Goal: Task Accomplishment & Management: Manage account settings

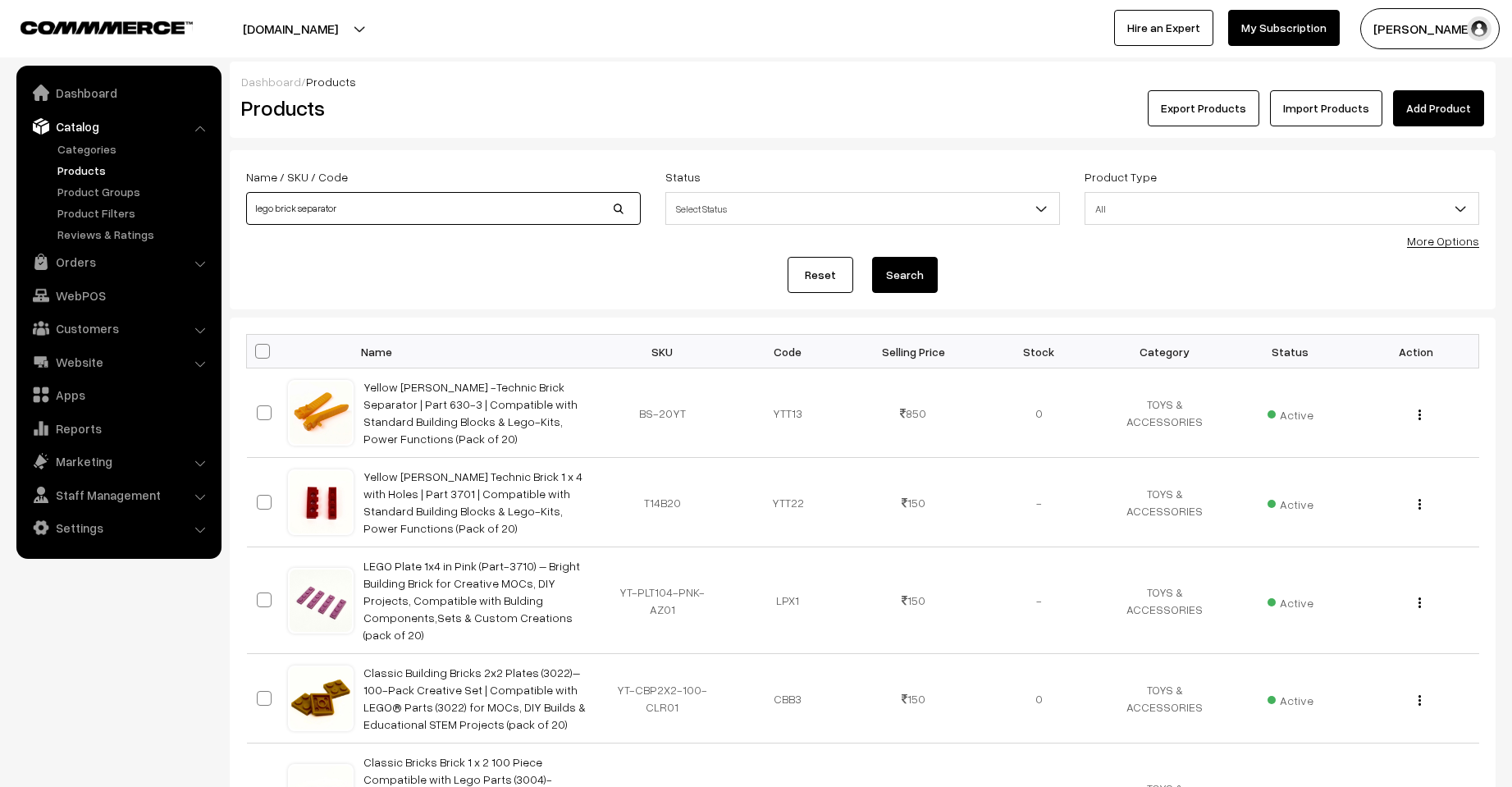
drag, startPoint x: 405, startPoint y: 209, endPoint x: 232, endPoint y: 196, distance: 173.5
click at [232, 196] on form "Name / SKU / Code lego brick separator Status Select Status Active Inactive Sel…" at bounding box center [863, 229] width 1266 height 159
type input "1014d"
click at [873, 257] on button "Search" at bounding box center [906, 275] width 66 height 36
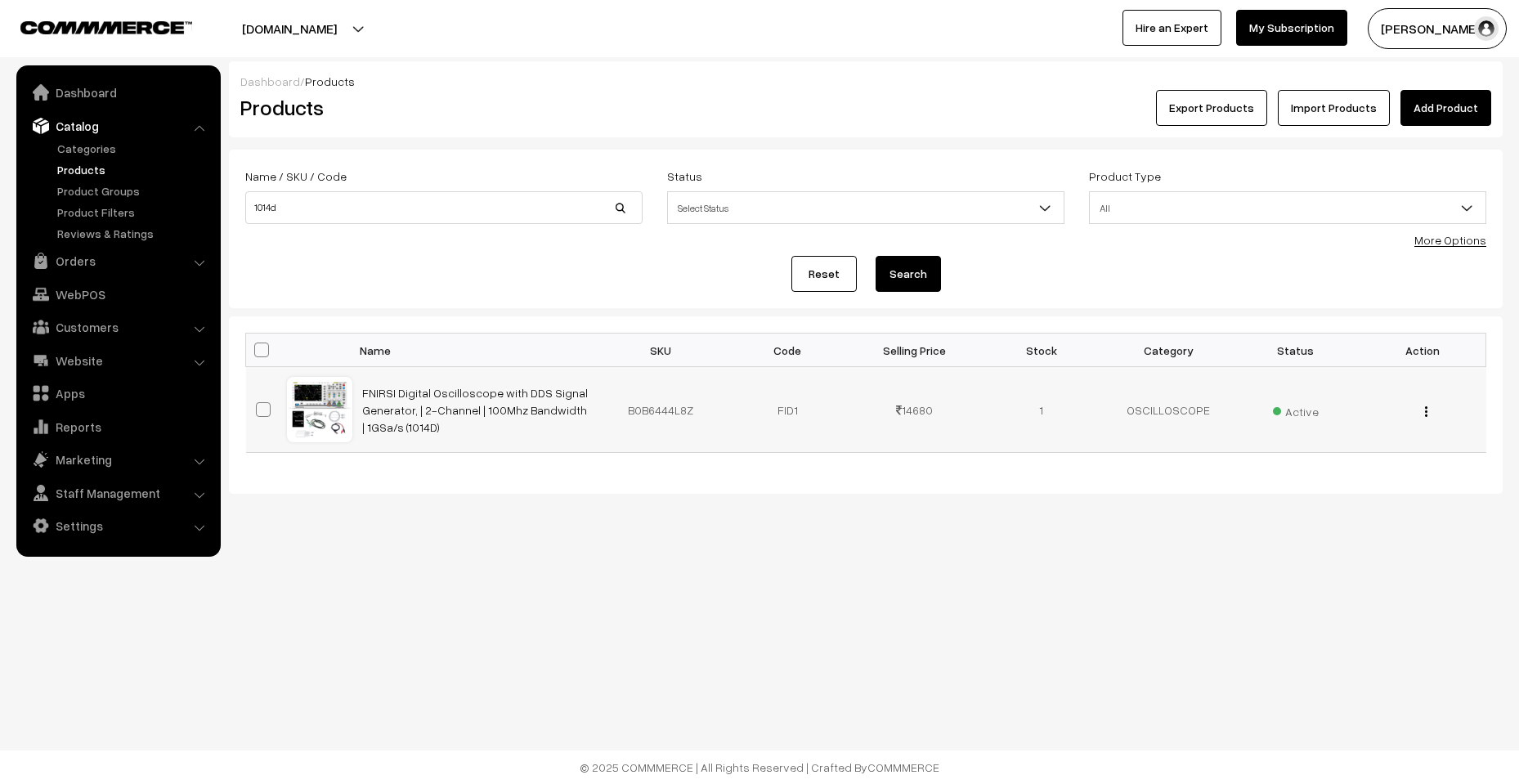
click at [1422, 412] on div "View Edit Delete" at bounding box center [1422, 410] width 107 height 17
click at [1421, 410] on div "View Edit Delete" at bounding box center [1422, 410] width 107 height 17
click at [1427, 414] on img "button" at bounding box center [1426, 411] width 2 height 11
click at [1369, 472] on link "Edit" at bounding box center [1352, 471] width 139 height 36
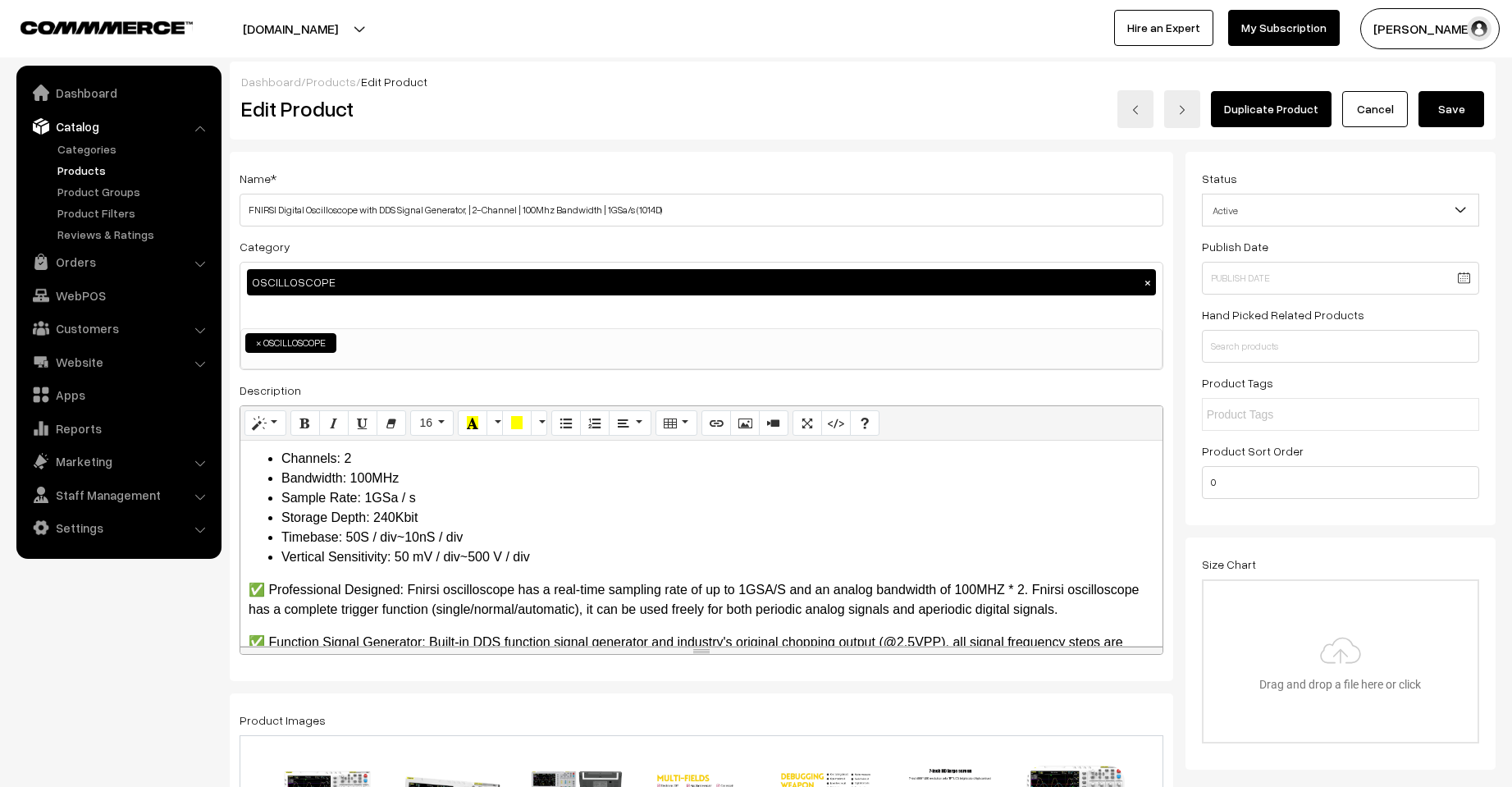
scroll to position [1368, 0]
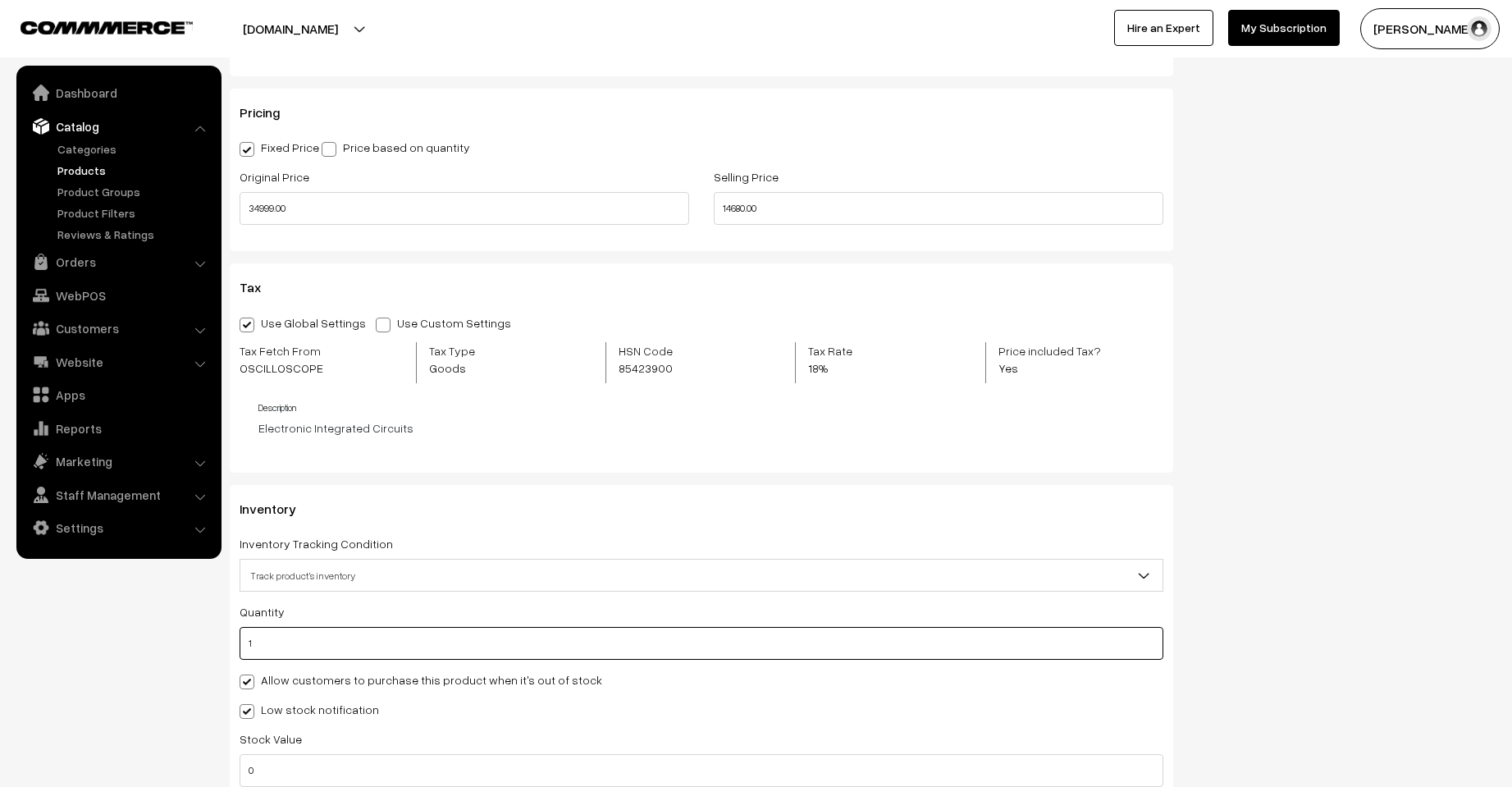
click at [276, 631] on input "1" at bounding box center [701, 644] width 924 height 33
type input "10"
type input "11"
type input "1"
type input "2"
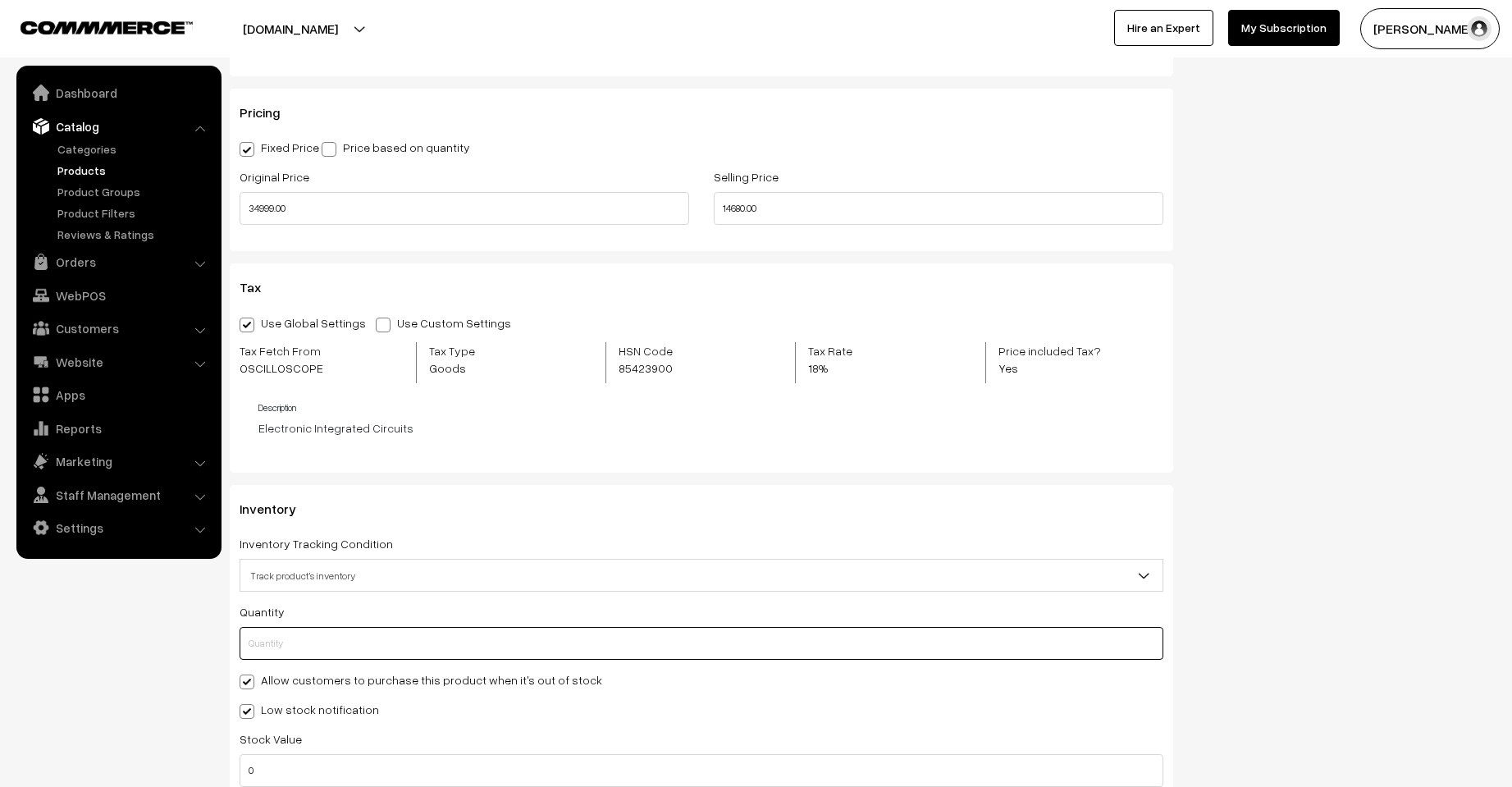
type input "0"
type input "1"
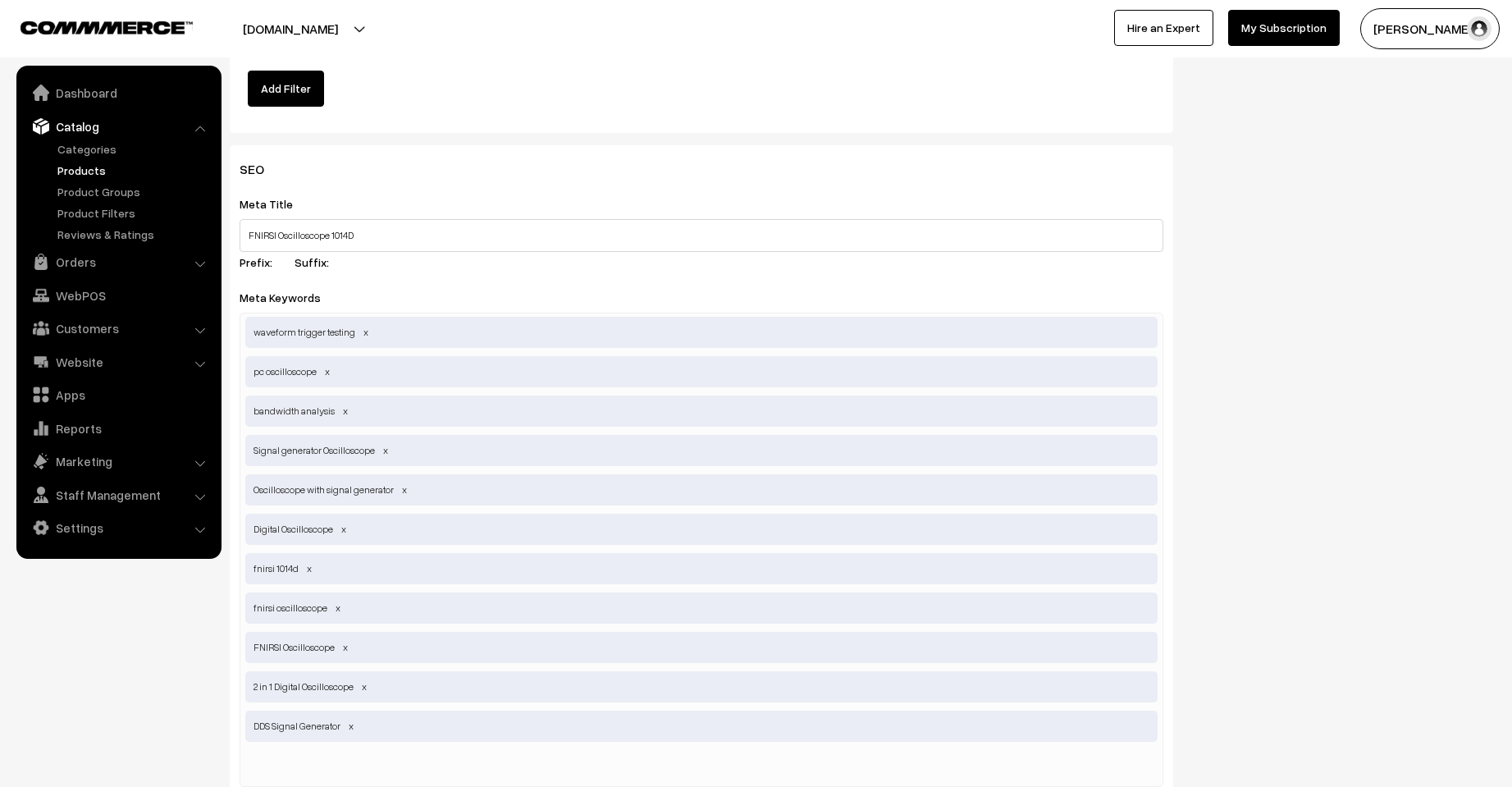
scroll to position [2894, 0]
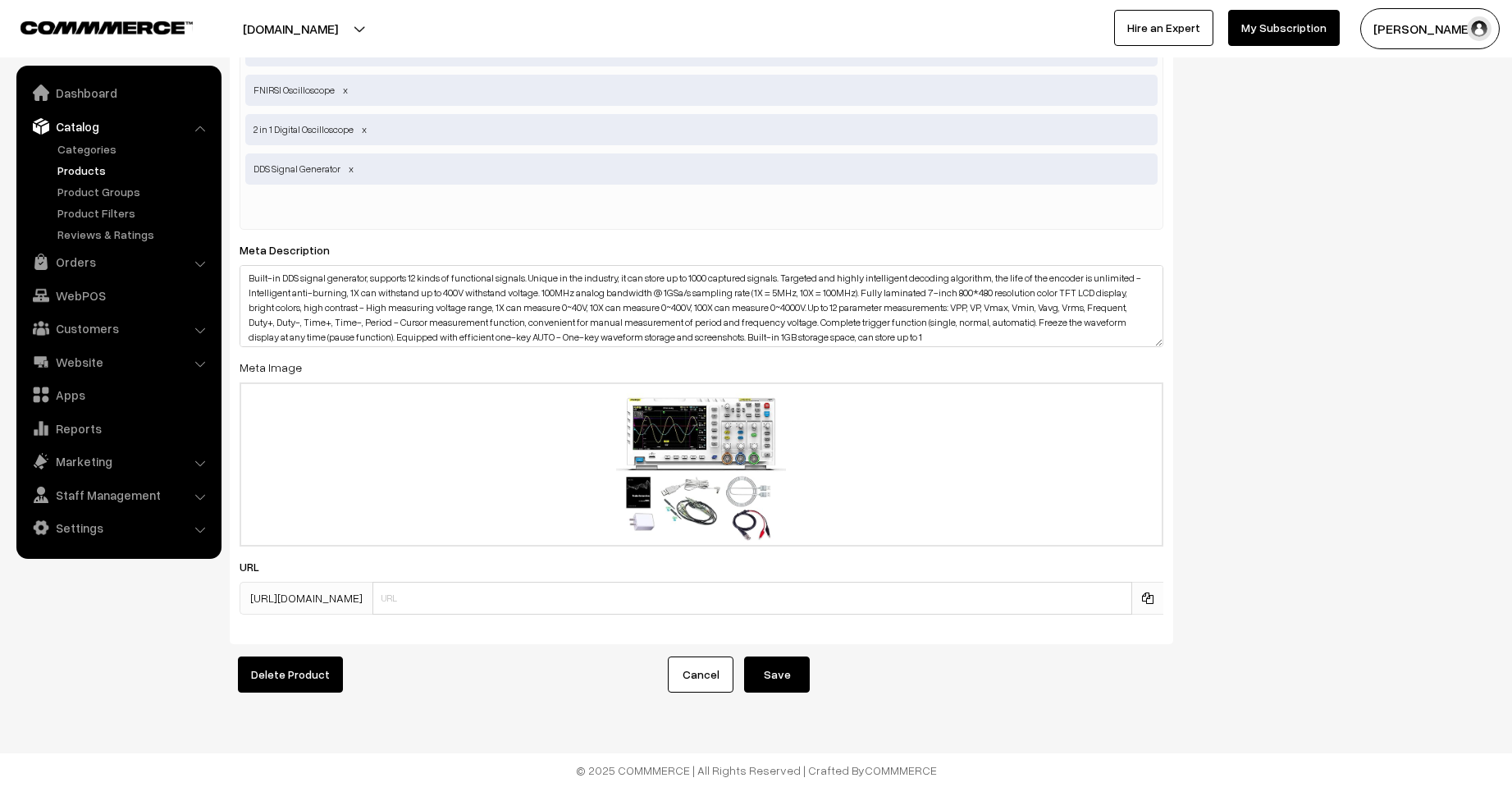
type input "0"
click at [781, 657] on button "Save" at bounding box center [777, 675] width 66 height 36
